Goal: Transaction & Acquisition: Purchase product/service

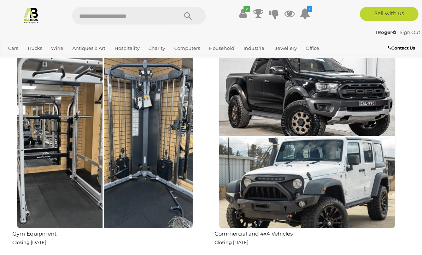
scroll to position [636, 0]
click at [134, 146] on img at bounding box center [105, 140] width 177 height 177
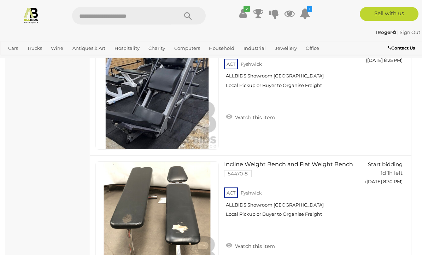
scroll to position [702, 0]
click at [35, 18] on img at bounding box center [31, 15] width 17 height 17
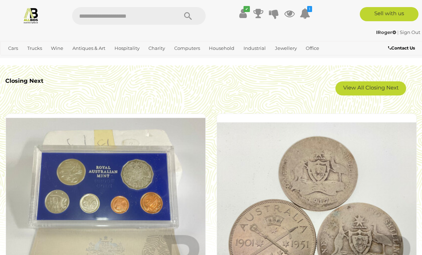
scroll to position [1306, 0]
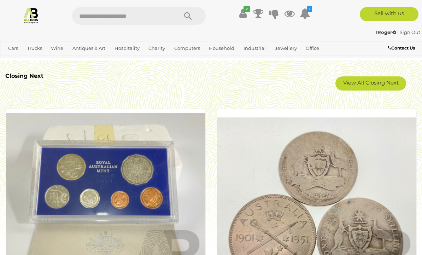
click at [378, 83] on link "View All Closing Next" at bounding box center [370, 83] width 71 height 14
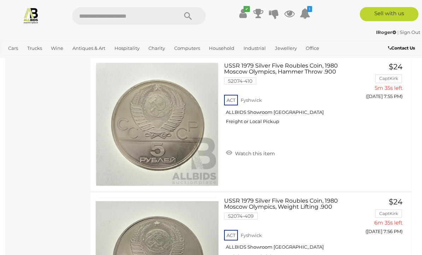
scroll to position [1939, 0]
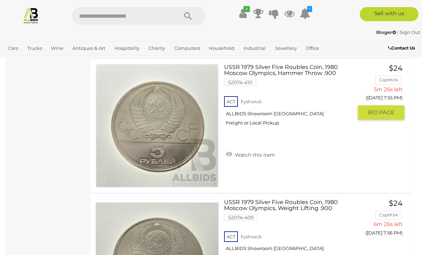
click at [176, 146] on img at bounding box center [157, 125] width 123 height 123
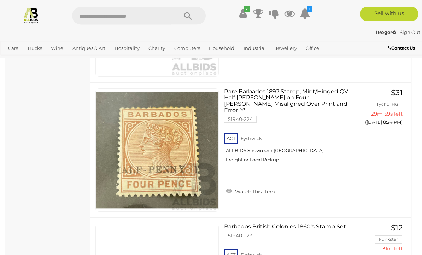
scroll to position [6233, 0]
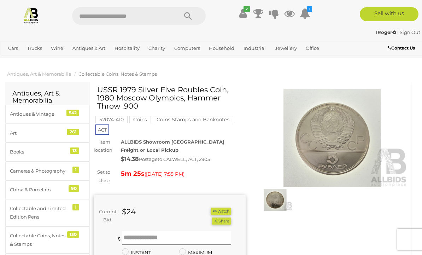
click at [278, 199] on img at bounding box center [275, 200] width 34 height 22
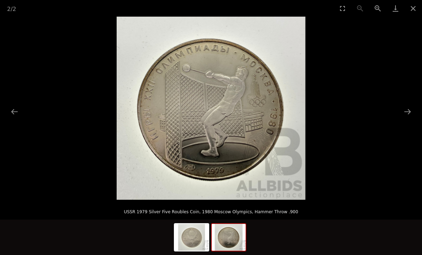
click at [414, 10] on button "Close gallery" at bounding box center [413, 8] width 18 height 17
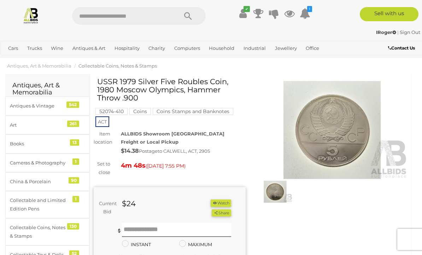
scroll to position [9, 0]
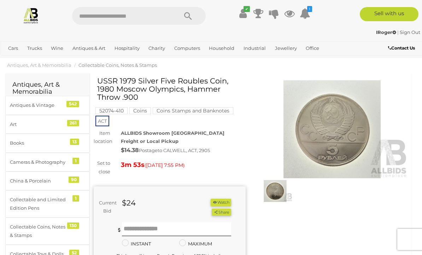
click at [228, 199] on button "Watch" at bounding box center [221, 202] width 21 height 7
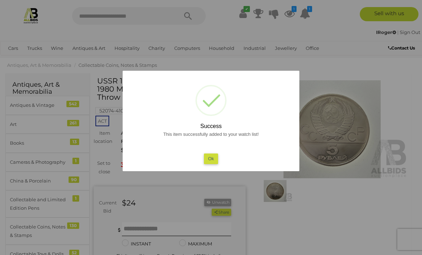
click at [217, 158] on button "Ok" at bounding box center [211, 158] width 14 height 10
